Goal: Check status

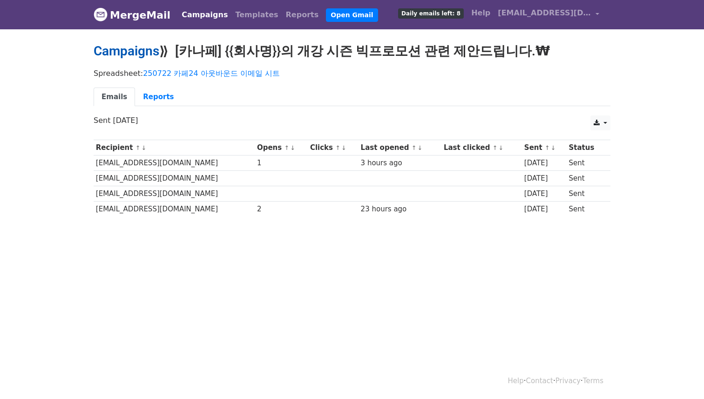
click at [137, 61] on div "Campaigns ⟫ [카나페] {{회사명}}의 개강 시즌 빅프로모션 관련 제안드립니다.₩" at bounding box center [352, 53] width 531 height 20
click at [141, 53] on link "Campaigns" at bounding box center [127, 50] width 66 height 15
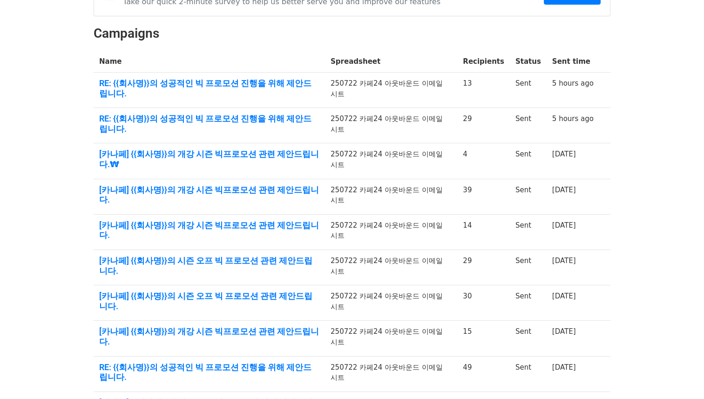
scroll to position [119, 0]
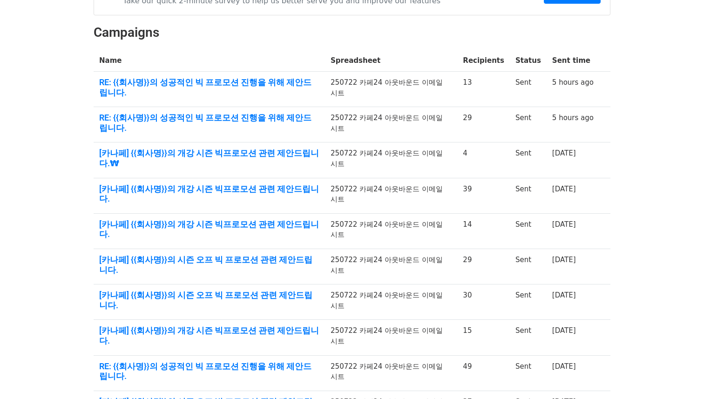
drag, startPoint x: 607, startPoint y: 154, endPoint x: 482, endPoint y: 138, distance: 125.9
click at [460, 142] on tbody "Name Spreadsheet Recipients Status Sent time RE: {{회사명}}의 성공적인 빅 프로모션 진행을 위해 제안…" at bounding box center [352, 238] width 517 height 376
drag, startPoint x: 482, startPoint y: 138, endPoint x: 428, endPoint y: 147, distance: 54.8
click at [482, 143] on td "4" at bounding box center [483, 160] width 53 height 35
click at [288, 184] on link "[카나페] {{회사명}}의 개강 시즌 빅프로모션 관련 제안드립니다." at bounding box center [209, 194] width 220 height 20
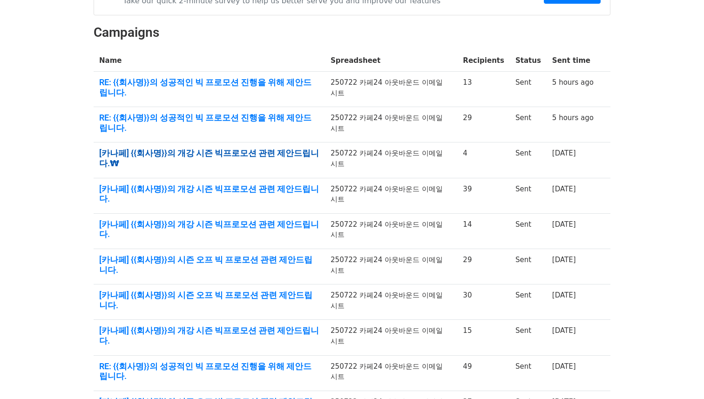
click at [275, 148] on link "[카나페] {{회사명}}의 개강 시즌 빅프로모션 관련 제안드립니다.₩" at bounding box center [209, 158] width 220 height 20
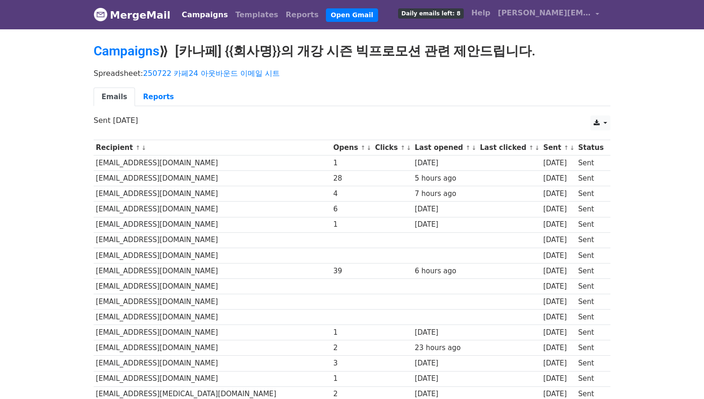
click at [151, 85] on div "Spreadsheet: 250722 카페24 아웃바운드 이메일 시트 Emails Reports" at bounding box center [352, 90] width 531 height 52
click at [152, 90] on link "Reports" at bounding box center [158, 97] width 47 height 19
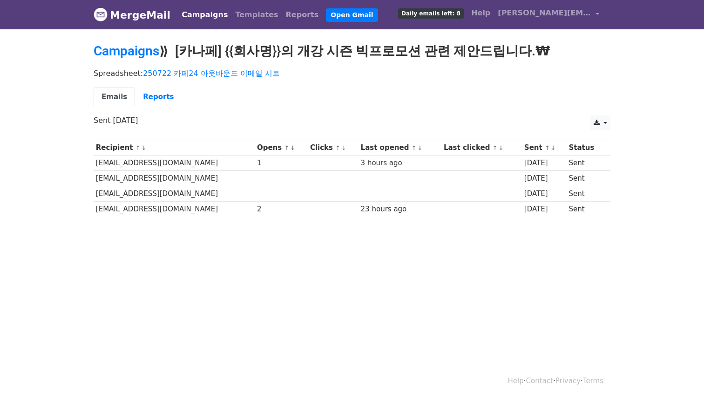
click at [178, 102] on ul "Emails Reports" at bounding box center [352, 97] width 517 height 19
click at [173, 99] on link "Reports" at bounding box center [158, 97] width 47 height 19
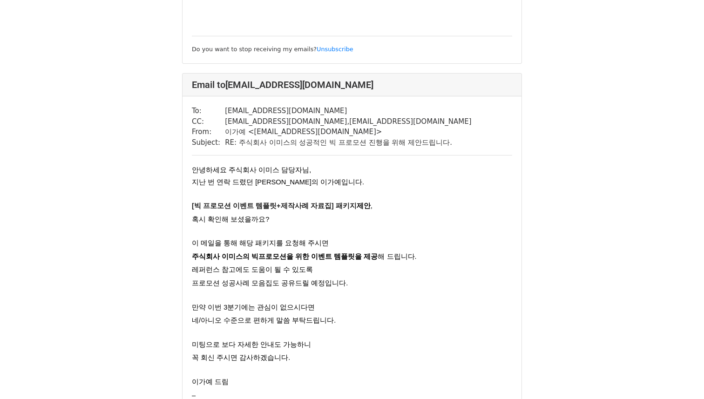
scroll to position [545, 0]
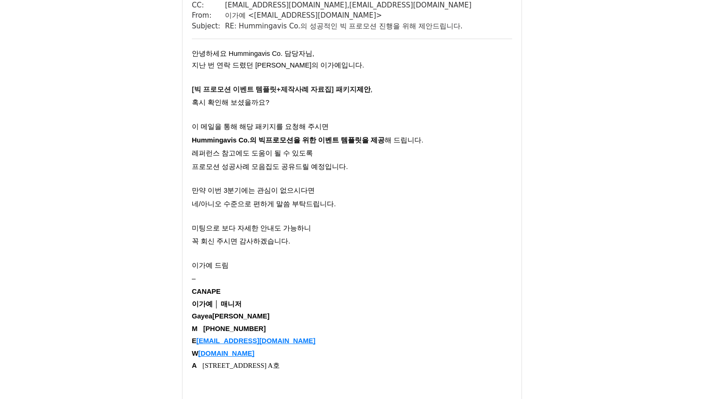
scroll to position [1082, 0]
